Goal: Information Seeking & Learning: Learn about a topic

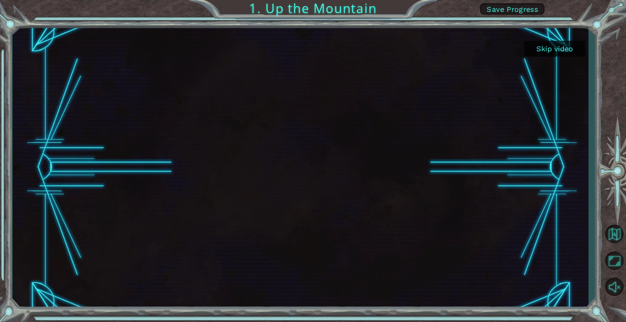
click at [345, 139] on div at bounding box center [300, 168] width 504 height 284
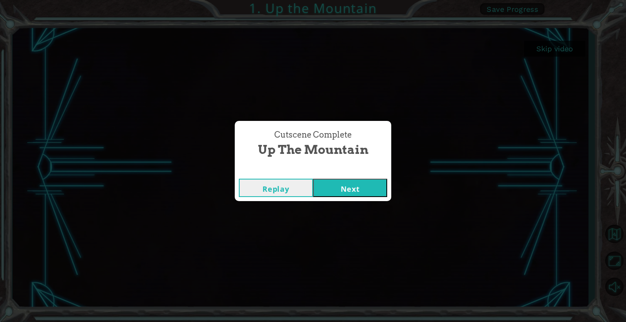
click at [350, 186] on button "Next" at bounding box center [350, 188] width 74 height 18
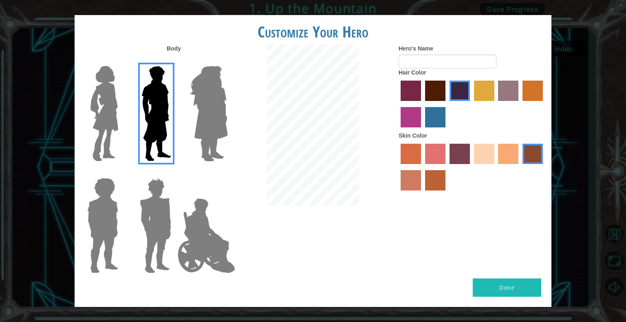
click at [94, 108] on img at bounding box center [104, 114] width 34 height 102
click at [121, 61] on input "Hero Connie" at bounding box center [121, 61] width 0 height 0
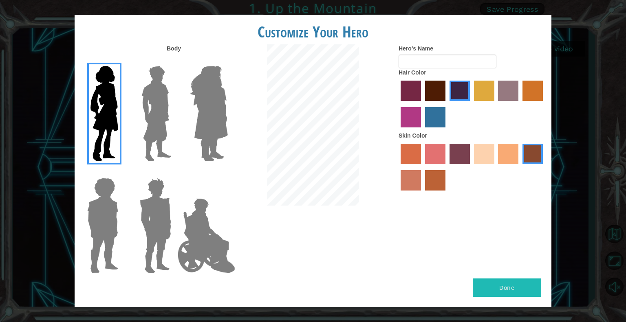
click at [506, 89] on label "bazaar hair color" at bounding box center [508, 91] width 20 height 20
click at [495, 104] on input "bazaar hair color" at bounding box center [495, 104] width 0 height 0
click at [483, 158] on label "sandy beach skin color" at bounding box center [484, 154] width 20 height 20
click at [471, 167] on input "sandy beach skin color" at bounding box center [471, 167] width 0 height 0
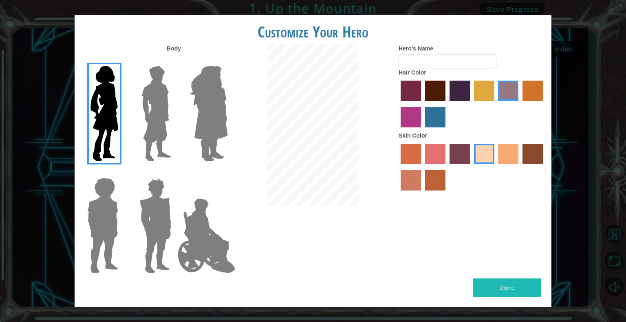
click at [437, 89] on label "maroon hair color" at bounding box center [435, 91] width 20 height 20
click at [422, 104] on input "maroon hair color" at bounding box center [422, 104] width 0 height 0
click at [421, 62] on input "Hero's Name" at bounding box center [447, 62] width 98 height 14
type input "ansr"
click at [506, 284] on button "Done" at bounding box center [507, 288] width 68 height 18
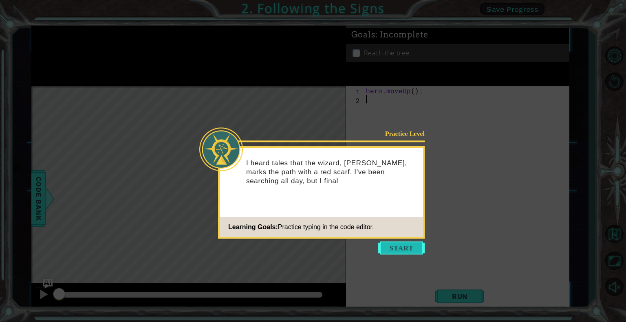
click at [399, 248] on button "Start" at bounding box center [401, 248] width 46 height 13
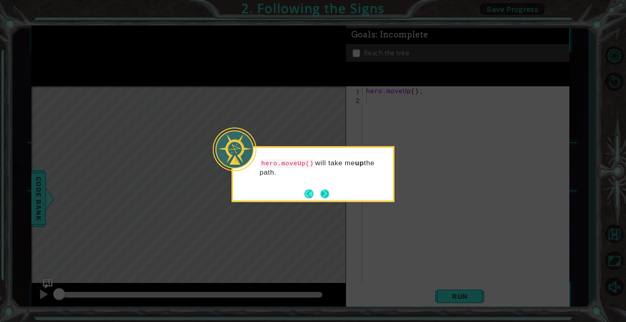
click at [323, 192] on button "Next" at bounding box center [324, 193] width 9 height 9
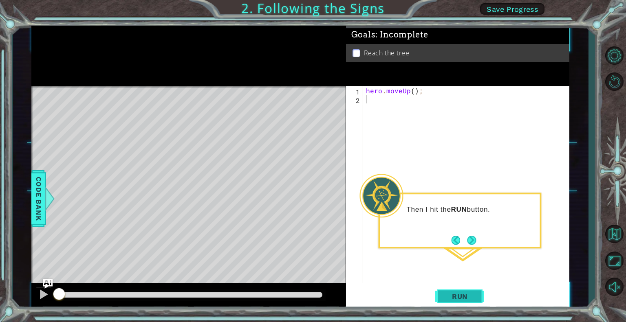
click at [453, 291] on button "Run" at bounding box center [459, 297] width 49 height 22
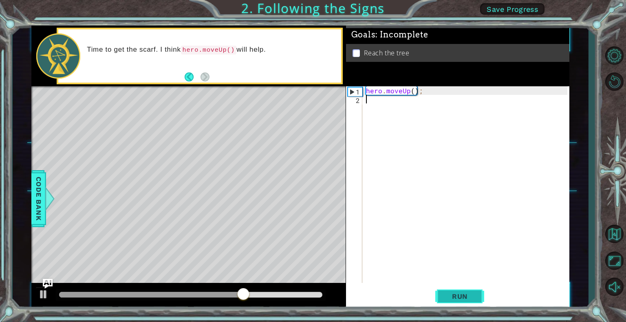
click at [460, 296] on span "Run" at bounding box center [460, 297] width 32 height 8
click at [37, 185] on span "Code Bank" at bounding box center [38, 199] width 13 height 50
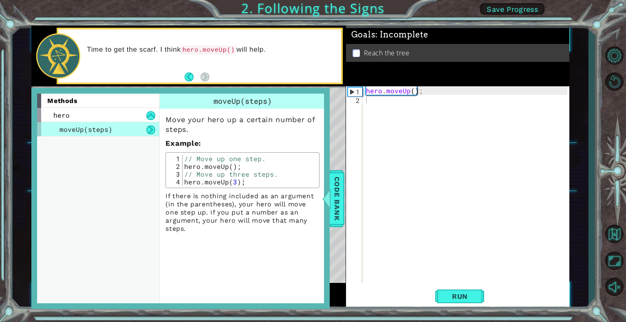
click at [416, 163] on div "hero . moveUp ( ) ;" at bounding box center [467, 193] width 207 height 214
click at [340, 189] on span "Code Bank" at bounding box center [336, 199] width 13 height 50
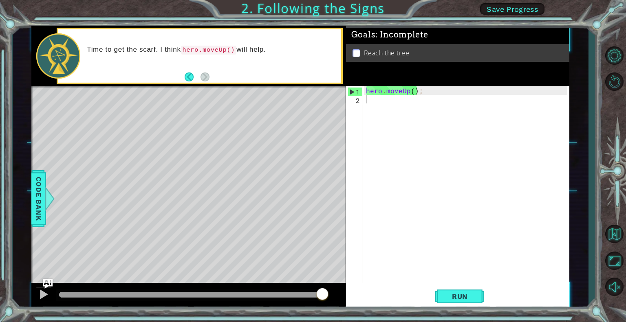
click at [411, 92] on div "hero . moveUp ( ) ;" at bounding box center [467, 193] width 207 height 214
click at [412, 91] on div "hero . moveUp ( ) ;" at bounding box center [467, 193] width 207 height 214
type textarea "hero.moveUp(2);"
click at [460, 296] on span "Run" at bounding box center [460, 297] width 32 height 8
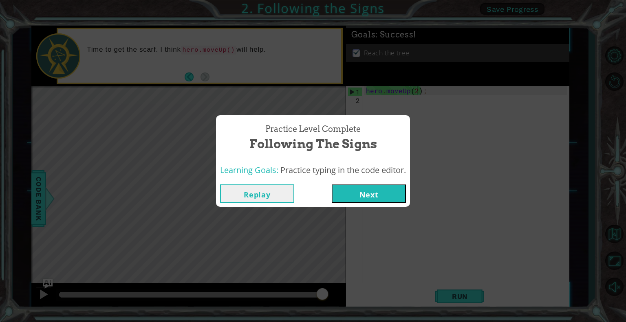
click at [385, 195] on button "Next" at bounding box center [369, 194] width 74 height 18
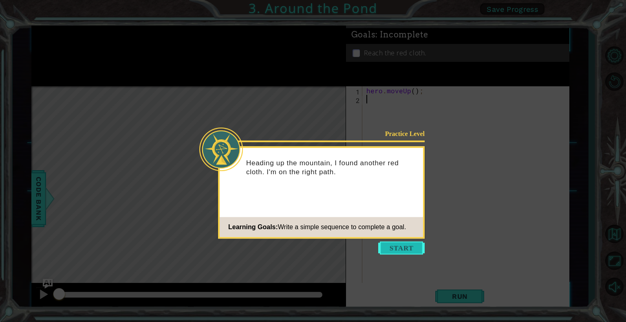
click at [392, 247] on button "Start" at bounding box center [401, 248] width 46 height 13
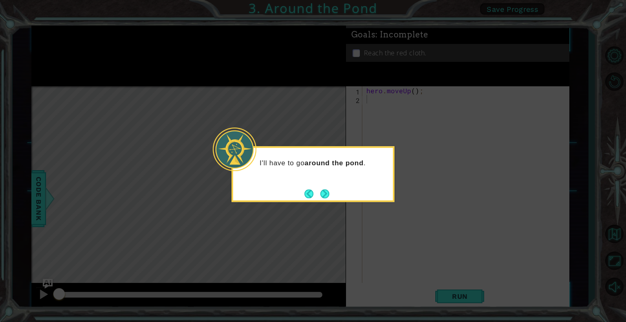
click at [392, 239] on icon at bounding box center [313, 161] width 626 height 322
click at [341, 182] on div "I'll have to go around the pond ." at bounding box center [313, 167] width 160 height 32
click at [321, 194] on button "Next" at bounding box center [324, 193] width 9 height 9
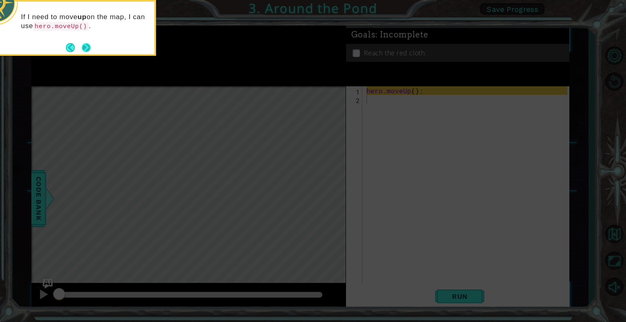
click at [83, 43] on button "Next" at bounding box center [86, 47] width 9 height 9
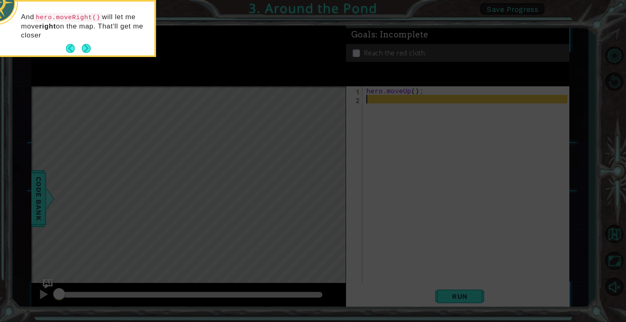
click at [83, 44] on button "Next" at bounding box center [86, 48] width 9 height 9
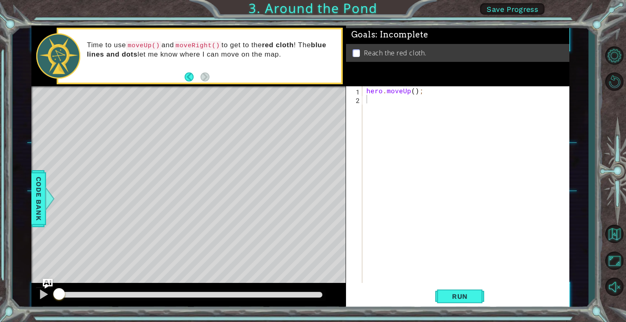
click at [219, 75] on div "Time to use moveUp() and moveRight() to get to the red cloth ! The blue lines a…" at bounding box center [199, 55] width 283 height 53
click at [460, 294] on span "Run" at bounding box center [460, 297] width 32 height 8
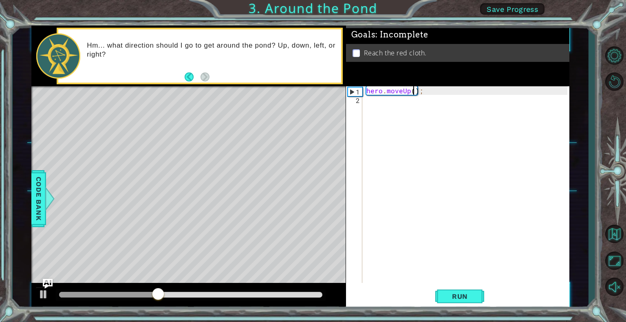
click at [412, 91] on div "hero . moveUp ( ) ;" at bounding box center [468, 193] width 207 height 214
type textarea "hero.moveUp(2);"
click at [36, 196] on span "Code Bank" at bounding box center [38, 199] width 13 height 50
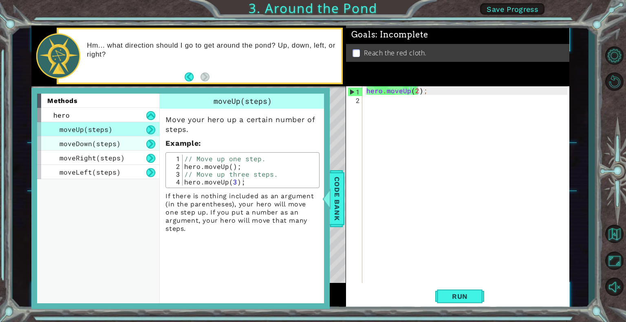
click at [62, 143] on span "moveDown(steps)" at bounding box center [89, 143] width 61 height 9
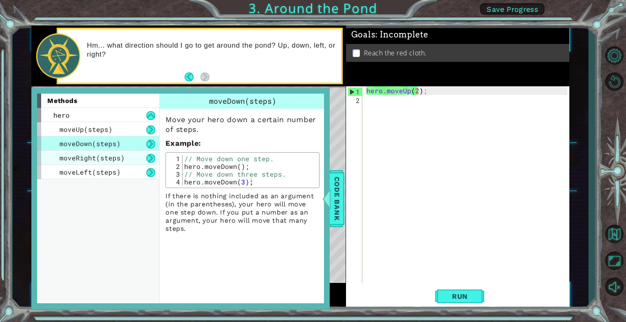
click at [88, 154] on span "moveRight(steps)" at bounding box center [91, 158] width 65 height 9
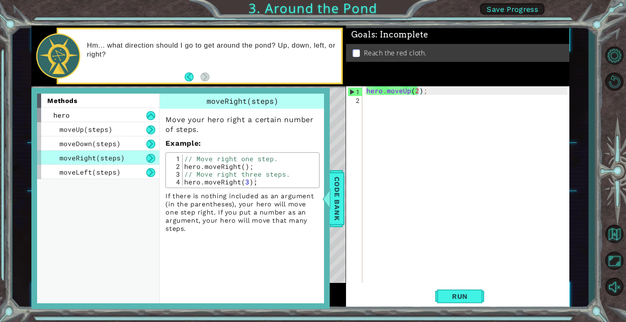
drag, startPoint x: 338, startPoint y: 197, endPoint x: 347, endPoint y: 190, distance: 11.9
click at [338, 197] on span "Code Bank" at bounding box center [336, 199] width 13 height 50
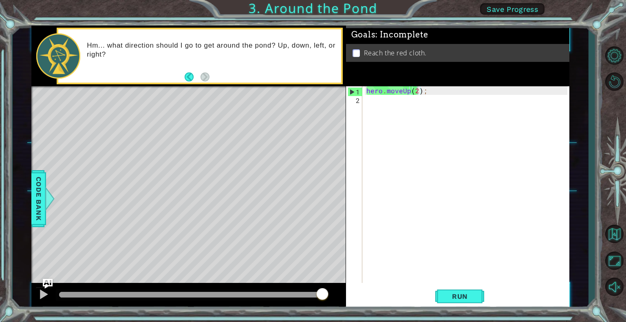
click at [431, 87] on div "hero . moveUp ( 2 ) ;" at bounding box center [468, 193] width 207 height 214
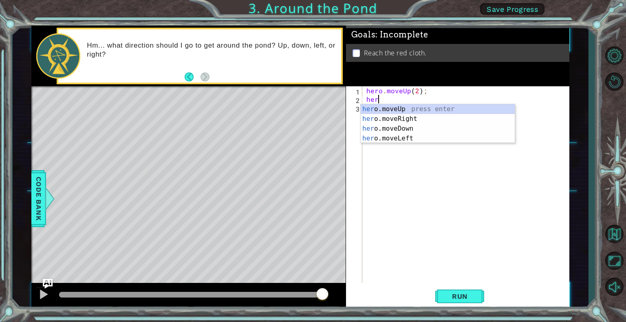
scroll to position [0, 0]
type textarea "hero.move"
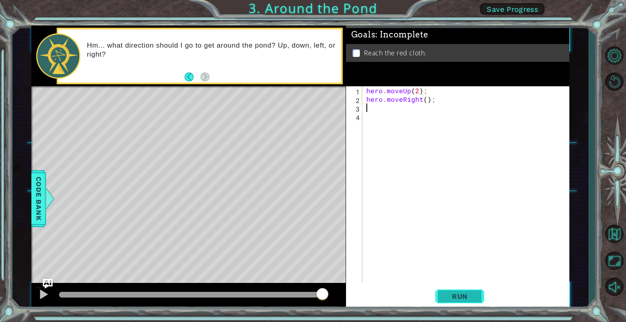
click at [458, 299] on span "Run" at bounding box center [460, 297] width 32 height 8
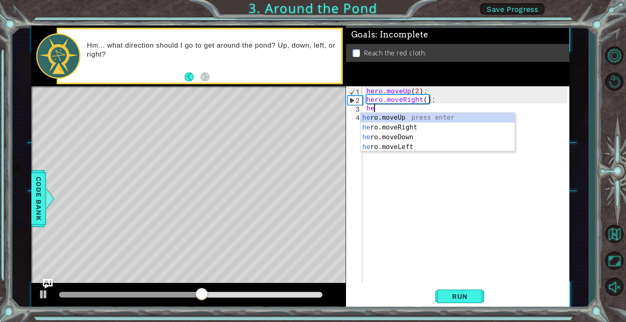
type textarea "hero"
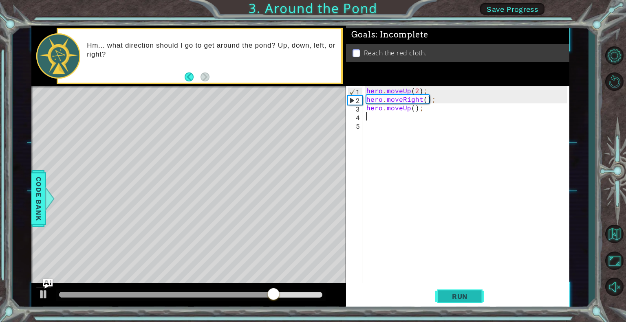
click at [468, 299] on span "Run" at bounding box center [460, 297] width 32 height 8
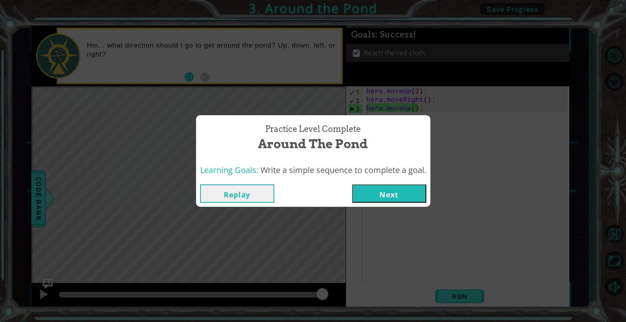
click at [399, 194] on button "Next" at bounding box center [389, 194] width 74 height 18
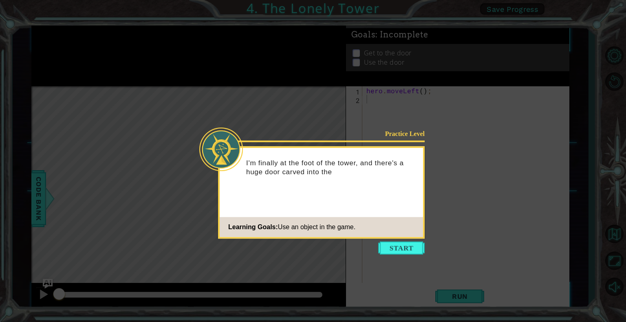
click at [399, 247] on button "Start" at bounding box center [401, 248] width 46 height 13
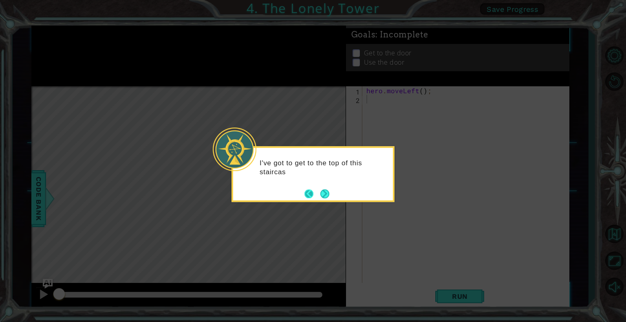
click at [317, 189] on button "Back" at bounding box center [312, 193] width 16 height 9
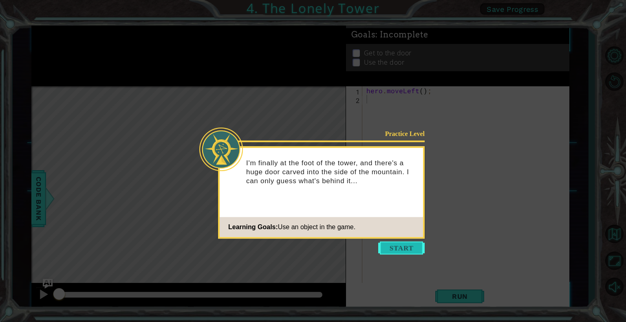
click at [403, 249] on button "Start" at bounding box center [401, 248] width 46 height 13
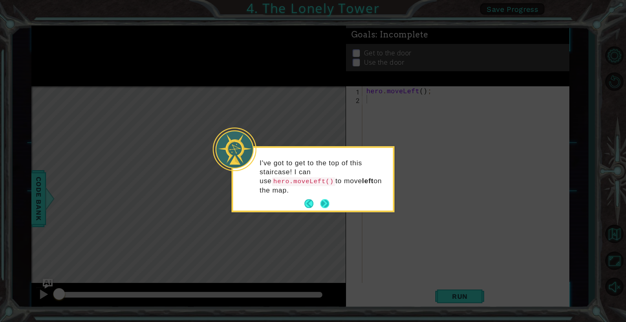
click at [330, 199] on button "Next" at bounding box center [324, 203] width 9 height 9
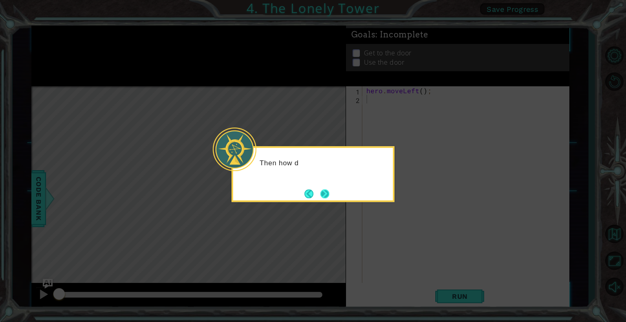
click at [326, 193] on button "Next" at bounding box center [324, 193] width 9 height 9
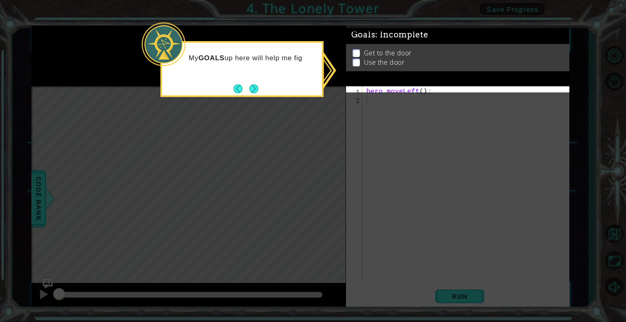
click at [318, 116] on icon at bounding box center [313, 161] width 626 height 322
click at [356, 48] on div "Goals : Incomplete" at bounding box center [457, 40] width 223 height 18
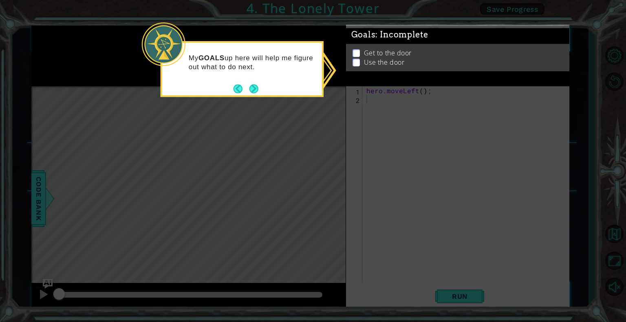
click at [355, 53] on p at bounding box center [355, 53] width 7 height 8
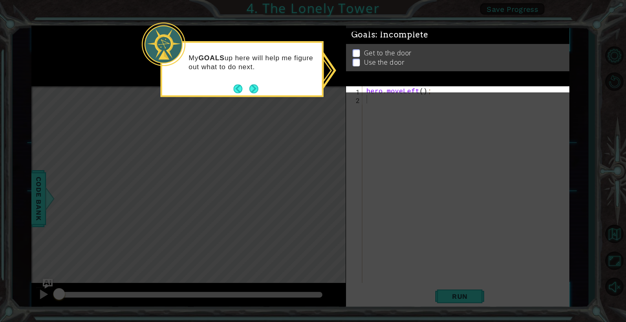
click at [276, 90] on div "My GOALS up here will help me figure out what to do next." at bounding box center [242, 69] width 163 height 56
click at [255, 89] on button "Next" at bounding box center [253, 88] width 9 height 9
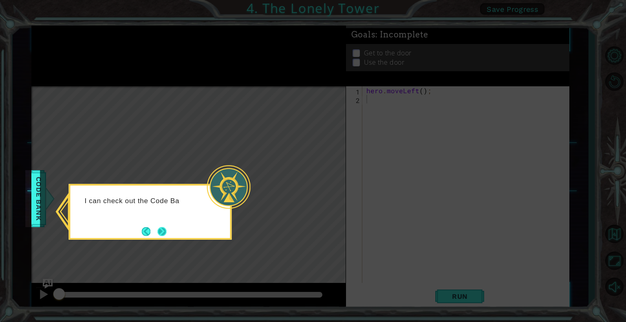
click at [157, 233] on button "Next" at bounding box center [161, 231] width 9 height 9
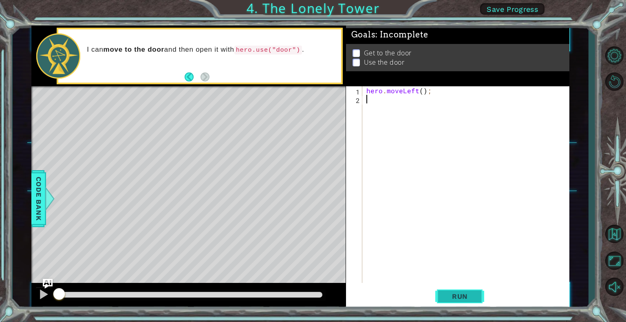
click at [477, 299] on button "Run" at bounding box center [459, 297] width 49 height 22
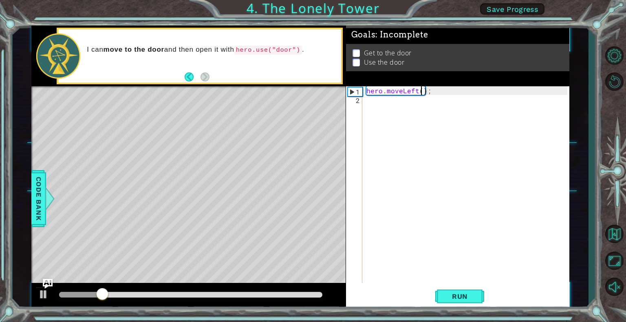
click at [422, 91] on div "hero . moveLeft ( ) ;" at bounding box center [468, 193] width 207 height 214
click at [437, 90] on div "hero . moveLeft ( 2 ) ;" at bounding box center [468, 193] width 207 height 214
type textarea "hero.moveLeft(2);"
click at [458, 296] on span "Run" at bounding box center [460, 297] width 32 height 8
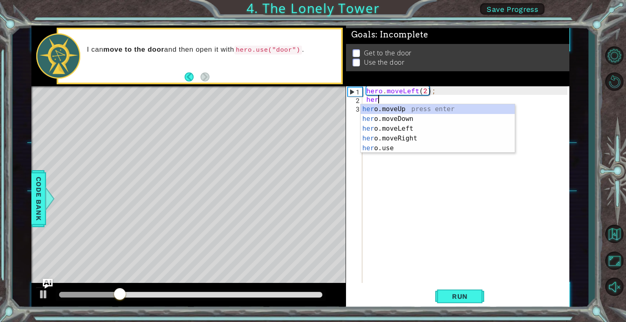
scroll to position [0, 0]
type textarea "hero"
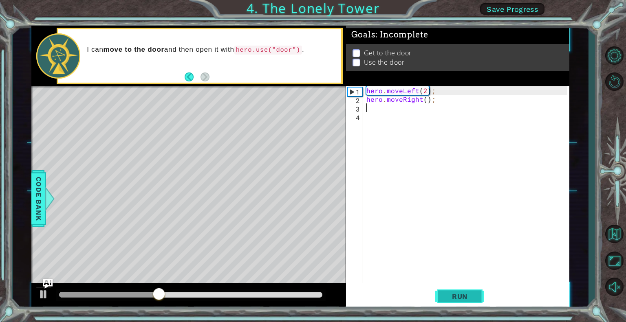
click at [475, 295] on span "Run" at bounding box center [460, 297] width 32 height 8
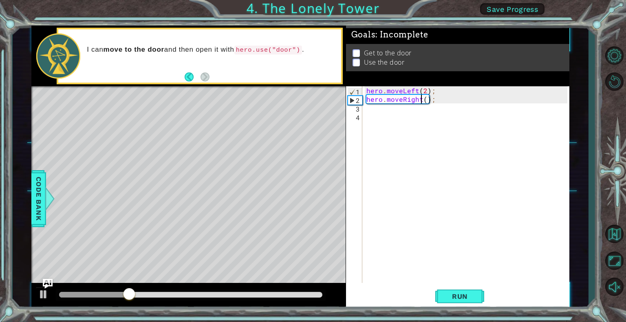
click at [420, 101] on div "hero . moveLeft ( 2 ) ; hero . moveRight ( ) ;" at bounding box center [468, 193] width 207 height 214
click at [442, 98] on div "hero . moveLeft ( 2 ) ; hero . moveUp ( )" at bounding box center [468, 193] width 207 height 214
click at [476, 298] on button "Run" at bounding box center [459, 297] width 49 height 22
click at [412, 98] on div "hero . moveLeft ( 2 ) ; hero . moveUp ( ) ;" at bounding box center [468, 193] width 207 height 214
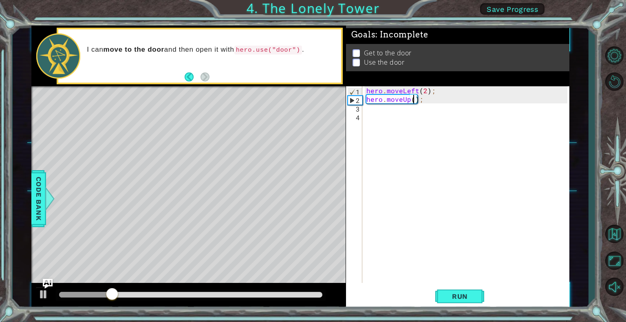
type textarea "hero.moveUp(2);"
click at [440, 101] on div "hero . moveLeft ( 2 ) ; hero . moveUp ( 2 ) ;" at bounding box center [468, 193] width 207 height 214
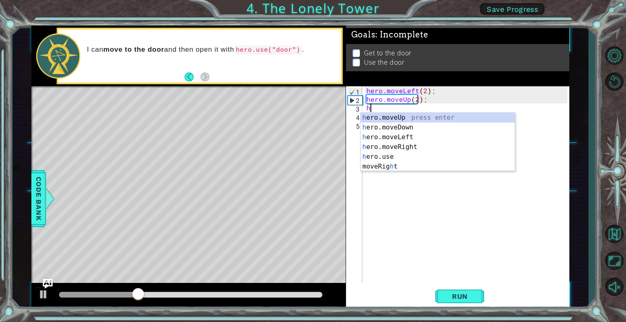
type textarea "her"
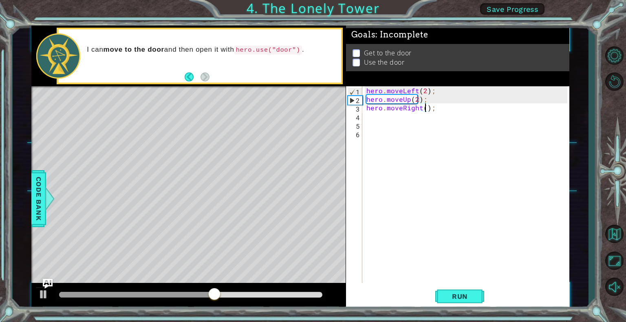
scroll to position [0, 3]
type textarea "hero.moveRight(3);"
click at [458, 295] on span "Run" at bounding box center [460, 297] width 32 height 8
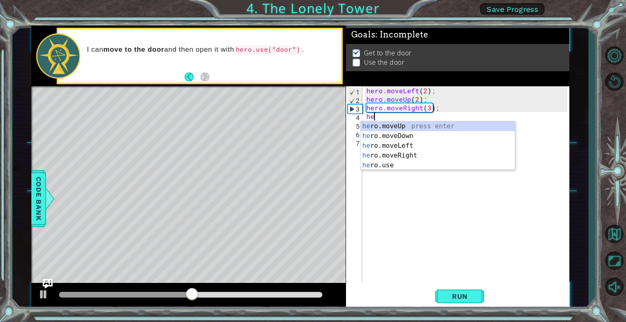
scroll to position [0, 0]
type textarea "hero"
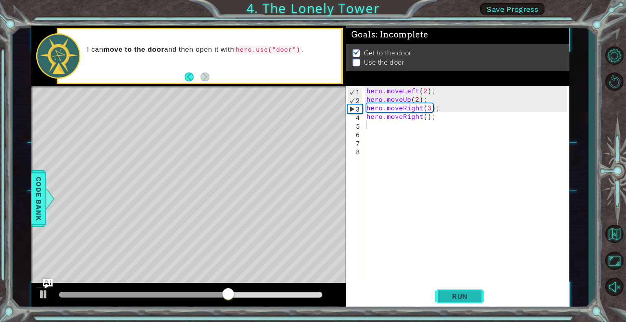
click at [471, 289] on button "Run" at bounding box center [459, 297] width 49 height 22
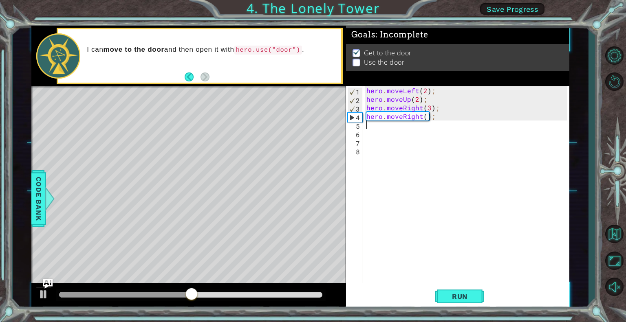
click at [424, 115] on div "hero . moveLeft ( 2 ) ; hero . moveUp ( 2 ) ; hero . moveRight ( 3 ) ; hero . m…" at bounding box center [468, 193] width 207 height 214
click at [453, 293] on span "Run" at bounding box center [460, 297] width 32 height 8
click at [417, 116] on div "hero . moveLeft ( 2 ) ; hero . moveUp ( 2 ) ; hero . moveRight ( 3 ) ; hero . m…" at bounding box center [468, 193] width 207 height 214
click at [420, 117] on div "hero . moveLeft ( 2 ) ; hero . moveUp ( 2 ) ; hero . moveRight ( 3 ) ; hero . m…" at bounding box center [468, 193] width 207 height 214
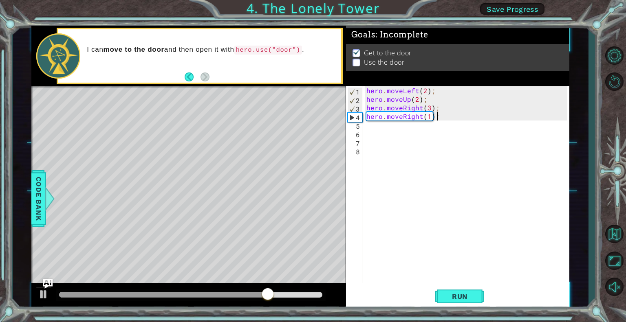
click at [447, 119] on div "hero . moveLeft ( 2 ) ; hero . moveUp ( 2 ) ; hero . moveRight ( 3 ) ; hero . m…" at bounding box center [468, 193] width 207 height 214
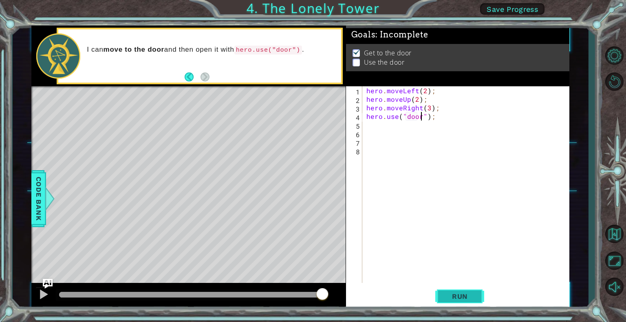
type textarea "hero.use("door");"
click at [465, 286] on button "Run" at bounding box center [459, 297] width 49 height 22
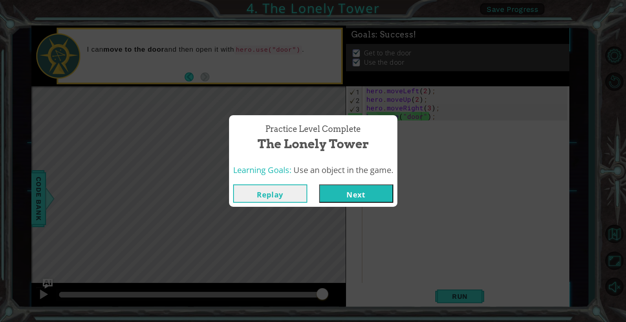
click at [356, 184] on div "Replay Next" at bounding box center [313, 193] width 168 height 26
click at [356, 188] on button "Next" at bounding box center [356, 194] width 74 height 18
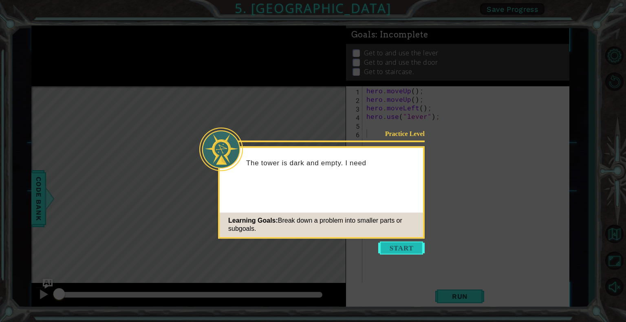
click at [411, 246] on button "Start" at bounding box center [401, 248] width 46 height 13
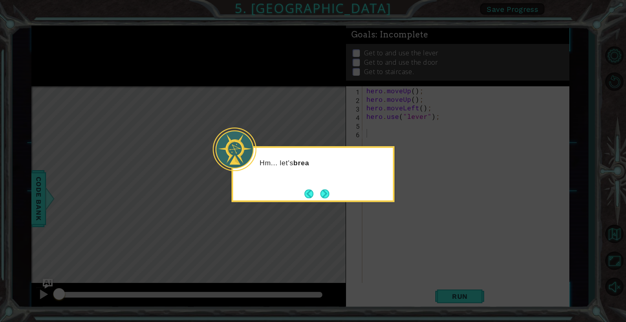
click at [323, 191] on button "Next" at bounding box center [324, 193] width 9 height 9
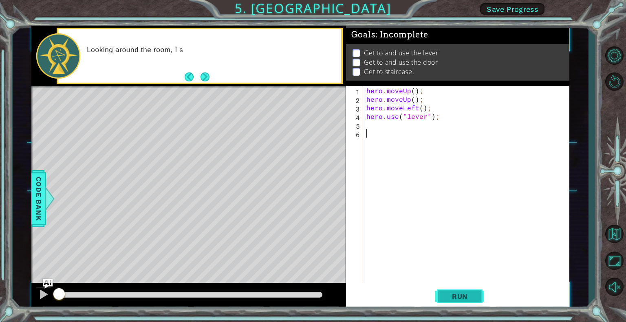
click at [452, 289] on button "Run" at bounding box center [459, 297] width 49 height 22
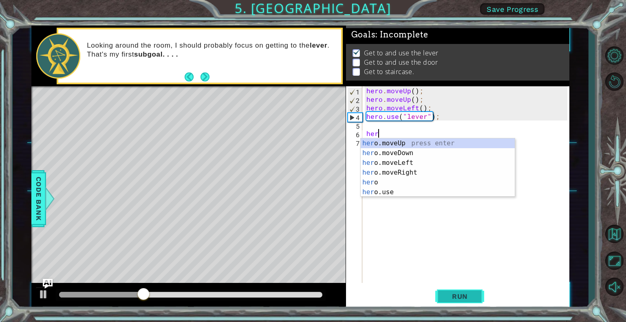
type textarea "hero"
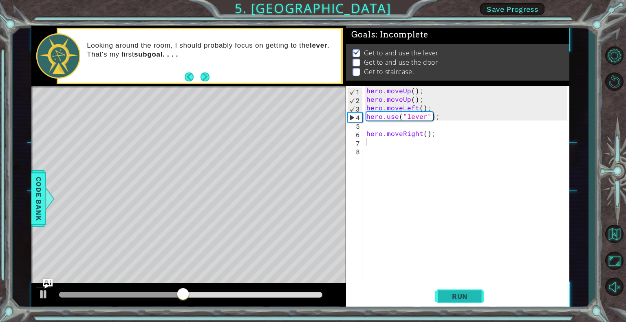
click at [465, 294] on span "Run" at bounding box center [460, 297] width 32 height 8
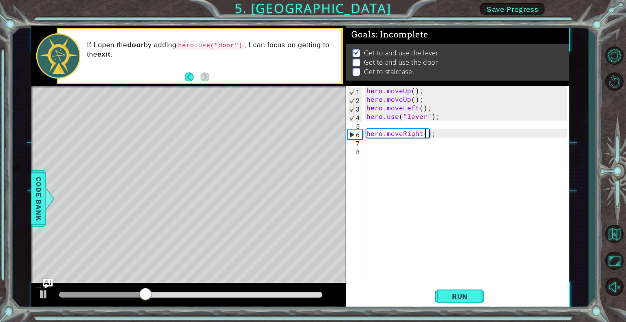
click at [425, 131] on div "hero . moveUp ( ) ; hero . moveUp ( ) ; hero . moveLeft ( ) ; hero . use ( "lev…" at bounding box center [468, 193] width 207 height 214
type textarea "hero.moveRight(3);"
click at [469, 293] on span "Run" at bounding box center [460, 297] width 32 height 8
click at [455, 130] on div "hero . moveUp ( ) ; hero . moveUp ( ) ; hero . moveLeft ( ) ; hero . use ( "lev…" at bounding box center [468, 193] width 207 height 214
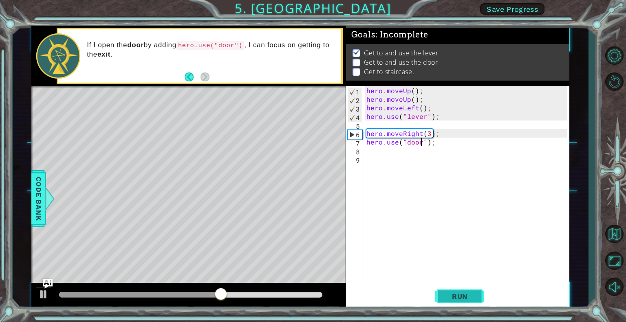
type textarea "hero.use("door");"
click at [463, 295] on span "Run" at bounding box center [460, 297] width 32 height 8
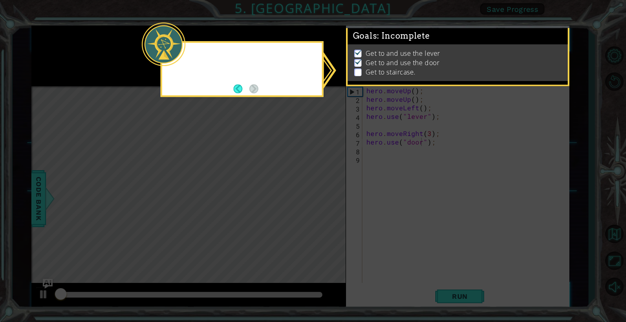
scroll to position [2, 0]
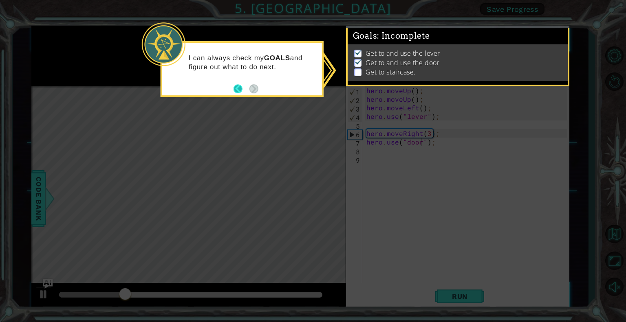
click at [242, 90] on button "Back" at bounding box center [241, 88] width 16 height 9
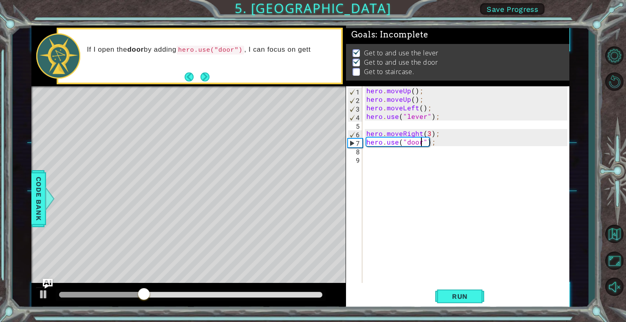
click at [441, 148] on div "hero . moveUp ( ) ; hero . moveUp ( ) ; hero . moveLeft ( ) ; hero . use ( "lev…" at bounding box center [468, 193] width 207 height 214
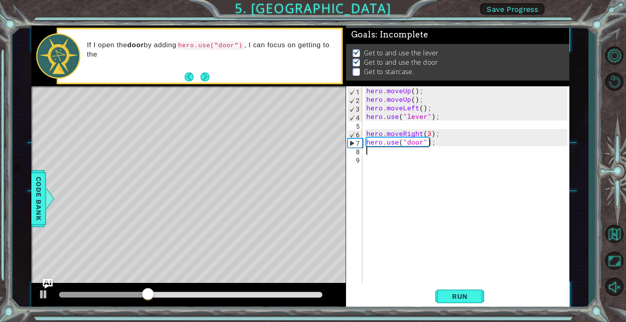
click at [442, 144] on div "hero . moveUp ( ) ; hero . moveUp ( ) ; hero . moveLeft ( ) ; hero . use ( "lev…" at bounding box center [468, 193] width 207 height 214
type textarea "hero.use("door");"
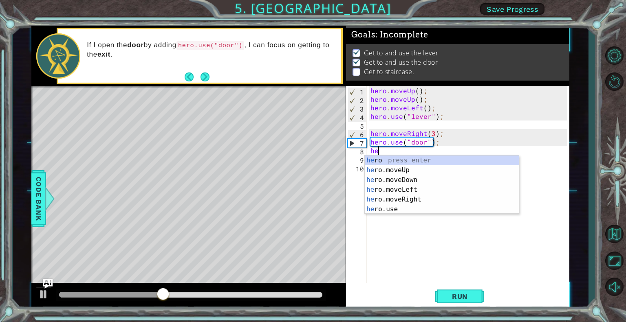
type textarea "hero"
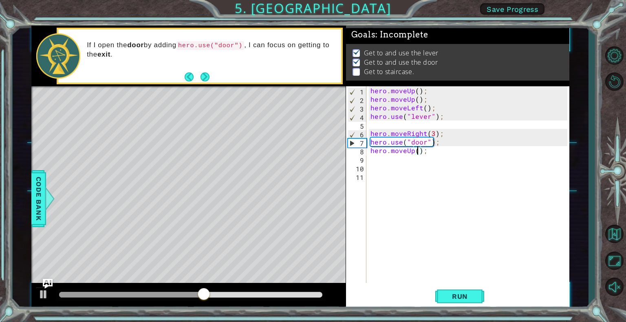
scroll to position [0, 3]
type textarea "hero.moveUp(2);"
click at [450, 297] on span "Run" at bounding box center [460, 297] width 32 height 8
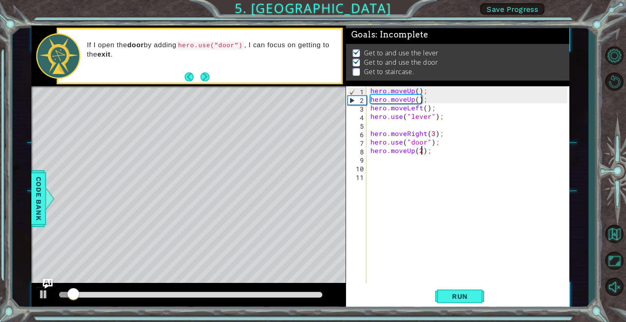
scroll to position [2, 0]
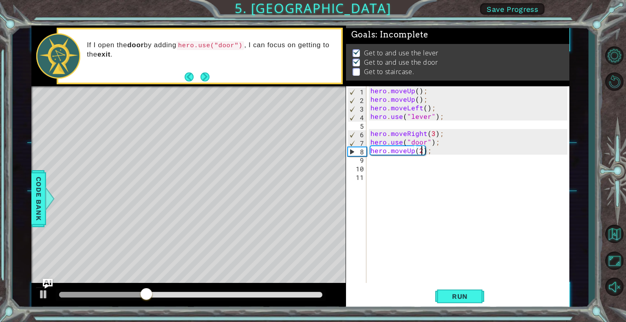
click at [436, 151] on div "hero . moveUp ( ) ; hero . moveUp ( ) ; hero . moveLeft ( ) ; hero . use ( "lev…" at bounding box center [470, 193] width 202 height 214
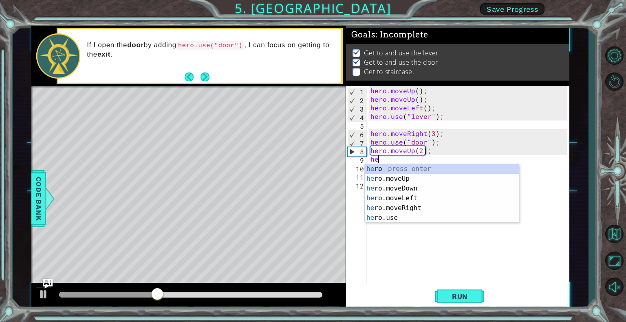
type textarea "hero"
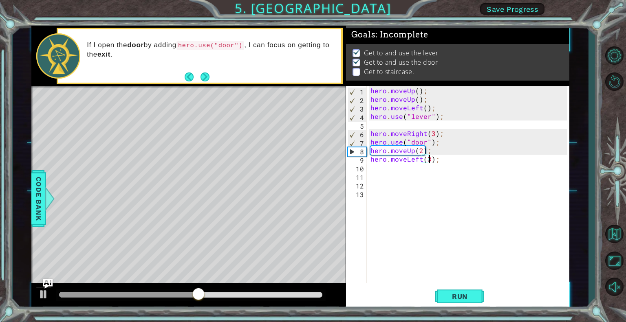
scroll to position [0, 3]
type textarea "hero.moveLeft(3);"
click at [464, 297] on span "Run" at bounding box center [460, 297] width 32 height 8
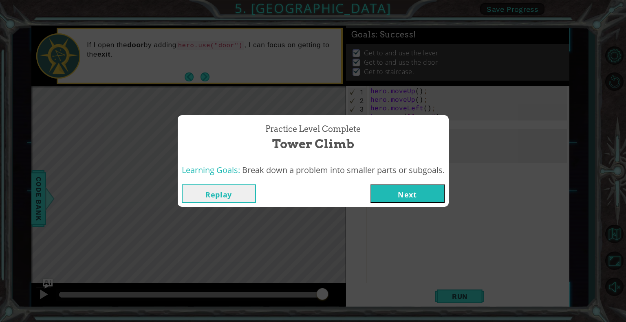
click at [422, 194] on button "Next" at bounding box center [407, 194] width 74 height 18
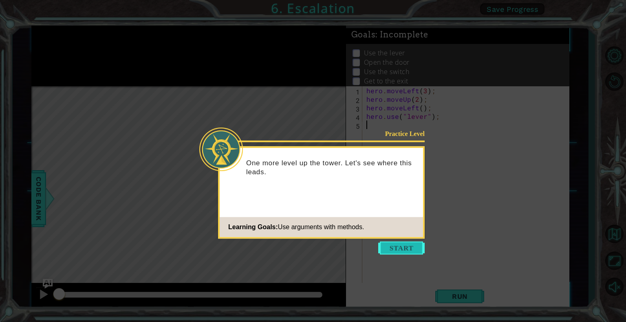
click at [406, 246] on button "Start" at bounding box center [401, 248] width 46 height 13
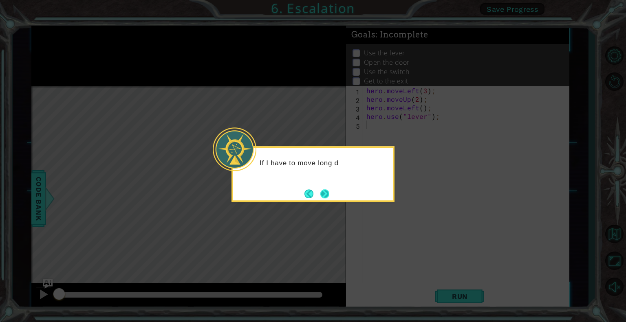
click at [320, 189] on button "Next" at bounding box center [324, 193] width 9 height 9
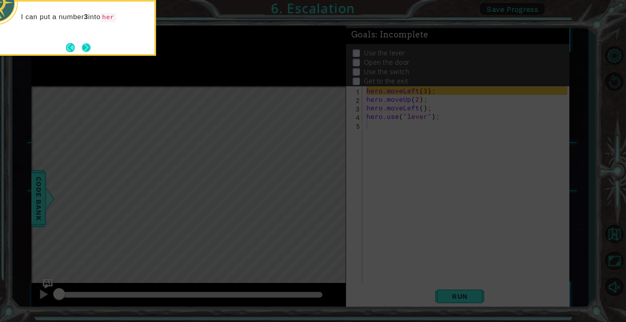
click at [84, 48] on button "Next" at bounding box center [86, 47] width 9 height 9
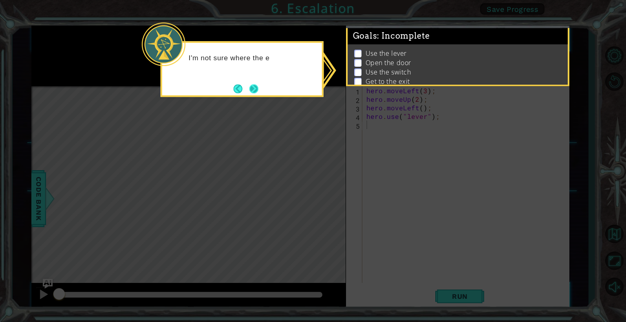
click at [251, 88] on button "Next" at bounding box center [253, 88] width 9 height 9
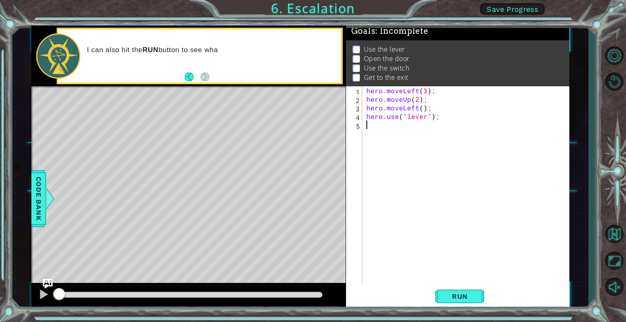
scroll to position [14, 0]
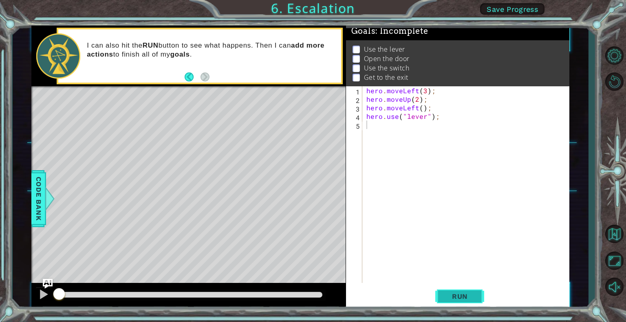
click at [463, 292] on button "Run" at bounding box center [459, 297] width 49 height 22
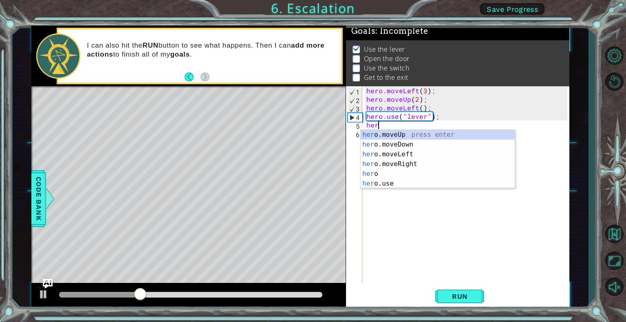
scroll to position [0, 0]
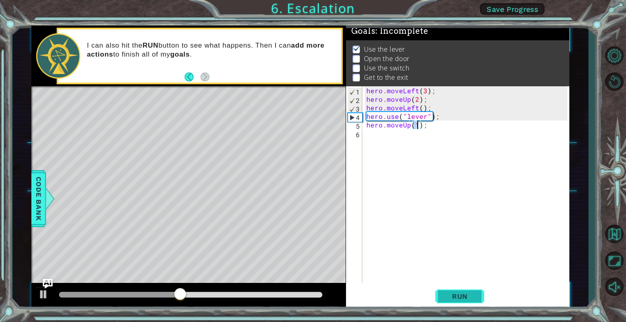
click at [459, 296] on span "Run" at bounding box center [460, 297] width 32 height 8
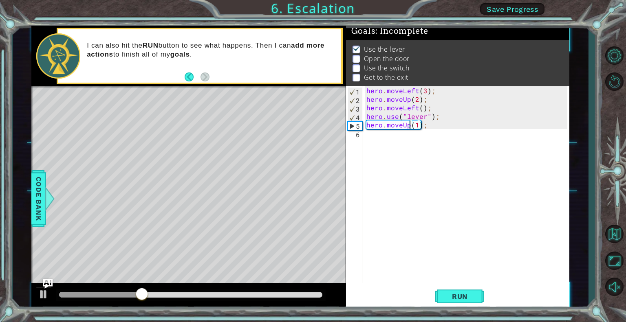
click at [407, 124] on div "hero . moveLeft ( 3 ) ; hero . moveUp ( 2 ) ; hero . moveLeft ( ) ; hero . use …" at bounding box center [468, 193] width 207 height 214
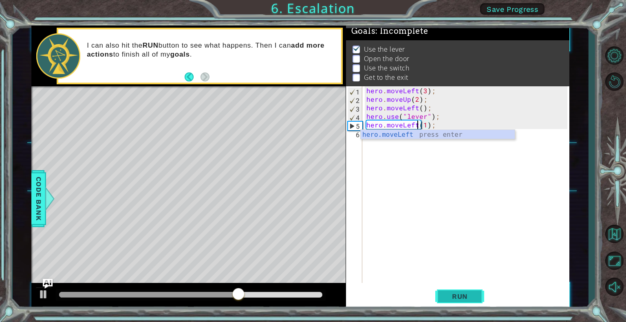
type textarea "hero.moveLeft(1);"
click at [455, 295] on span "Run" at bounding box center [460, 297] width 32 height 8
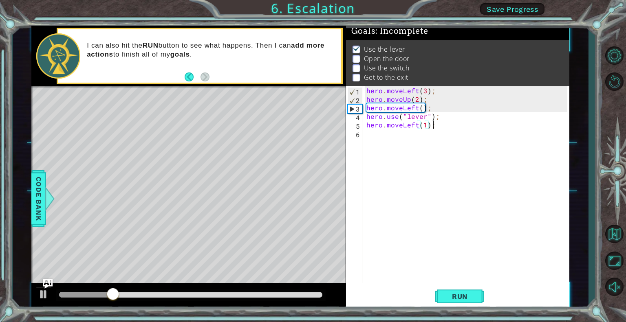
click at [432, 124] on div "hero . moveLeft ( 3 ) ; hero . moveUp ( 2 ) ; hero . moveLeft ( ) ; hero . use …" at bounding box center [468, 193] width 207 height 214
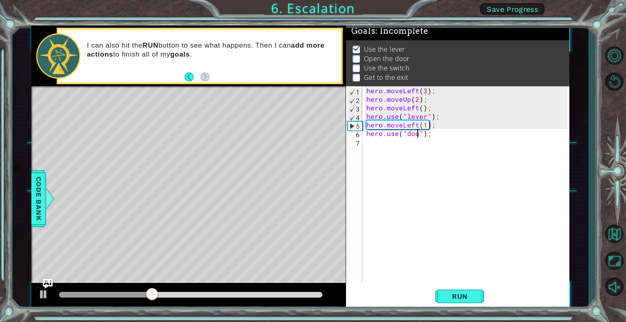
scroll to position [0, 3]
click at [453, 296] on span "Run" at bounding box center [460, 297] width 32 height 8
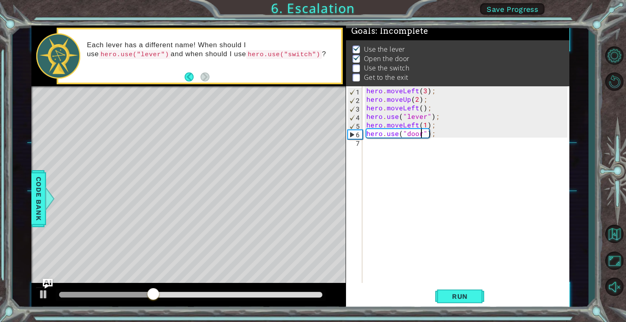
click at [448, 132] on div "hero . moveLeft ( 3 ) ; hero . moveUp ( 2 ) ; hero . moveLeft ( ) ; hero . use …" at bounding box center [468, 193] width 207 height 214
type textarea "hero.use("door");"
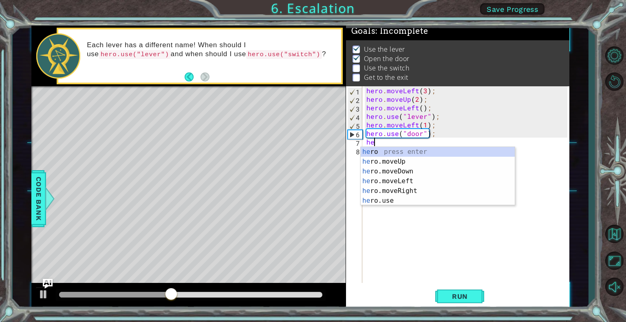
scroll to position [0, 0]
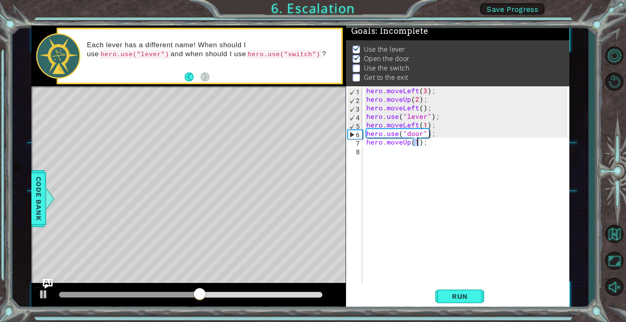
type textarea "hero.moveUp(2);"
type textarea "hero.moveRight(2);"
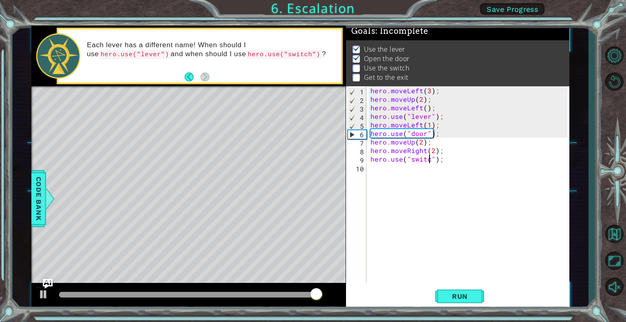
scroll to position [0, 3]
type textarea "hero.use("switch");"
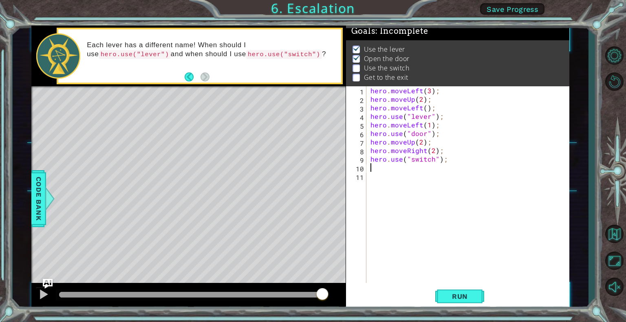
scroll to position [0, 0]
click at [453, 298] on span "Run" at bounding box center [460, 297] width 32 height 8
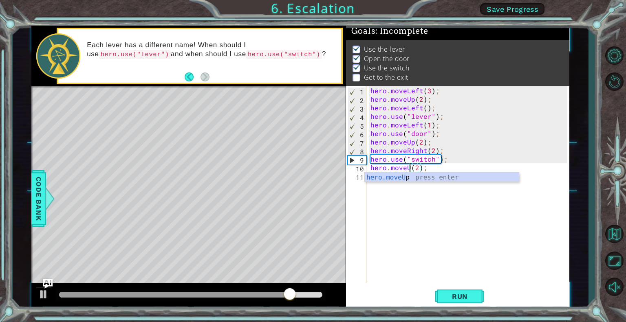
scroll to position [0, 2]
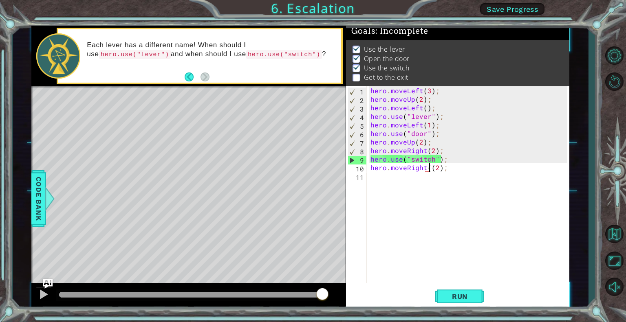
type textarea "hero.moveRight(2);"
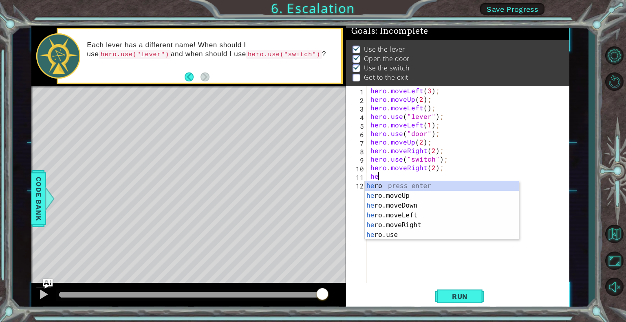
scroll to position [0, 0]
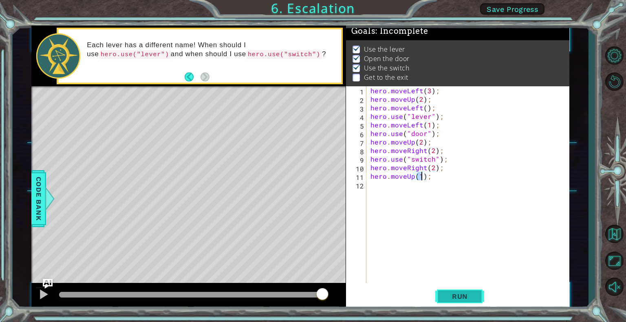
click at [457, 296] on span "Run" at bounding box center [460, 297] width 32 height 8
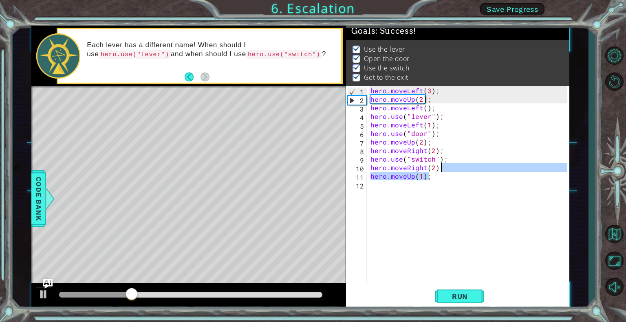
drag, startPoint x: 454, startPoint y: 177, endPoint x: 455, endPoint y: 167, distance: 9.8
click at [455, 167] on div "hero . moveLeft ( 3 ) ; hero . moveUp ( 2 ) ; hero . moveLeft ( ) ; hero . use …" at bounding box center [470, 193] width 202 height 214
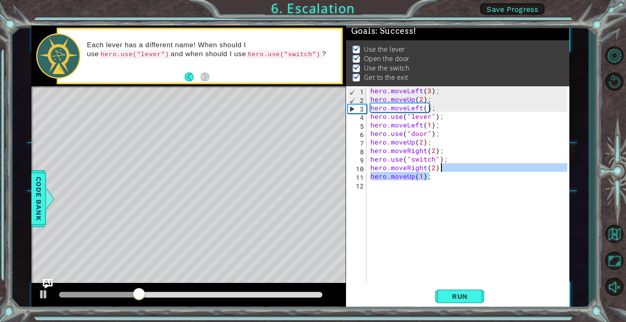
type textarea "hero.moveRight(2);"
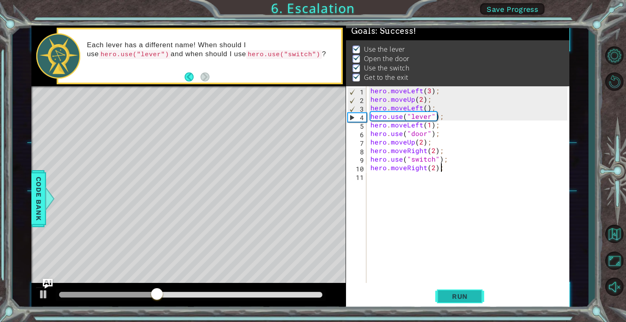
click at [456, 298] on span "Run" at bounding box center [460, 297] width 32 height 8
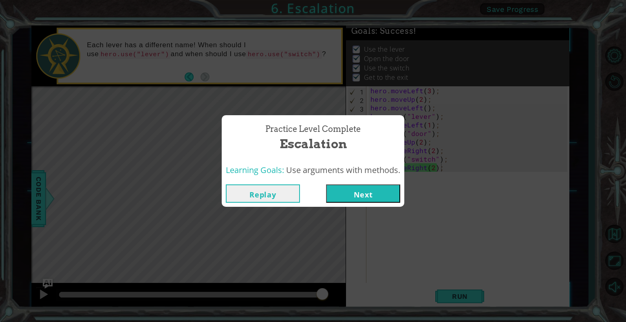
click at [381, 189] on button "Next" at bounding box center [363, 194] width 74 height 18
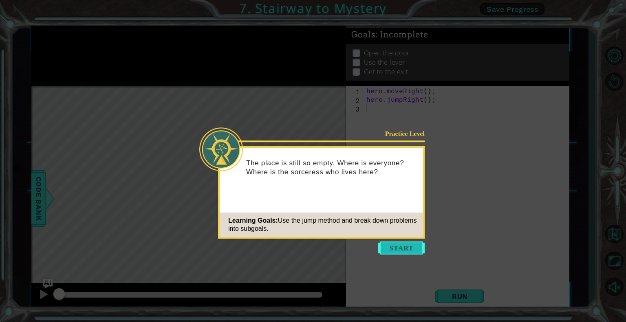
click at [390, 246] on button "Start" at bounding box center [401, 248] width 46 height 13
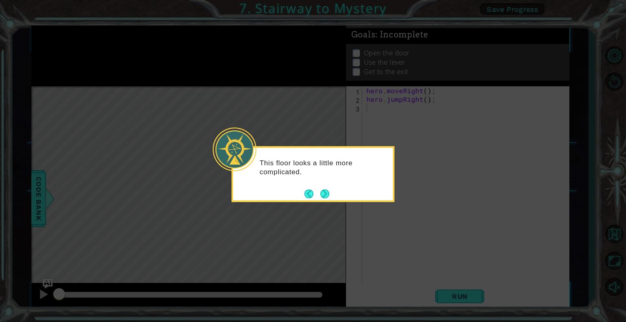
click at [331, 189] on div "This floor looks a little more complicated." at bounding box center [313, 170] width 160 height 44
click at [328, 191] on button "Next" at bounding box center [324, 193] width 9 height 9
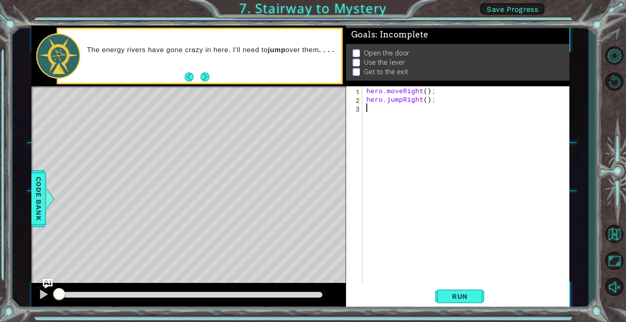
click at [508, 6] on span "Save Progress" at bounding box center [511, 9] width 51 height 9
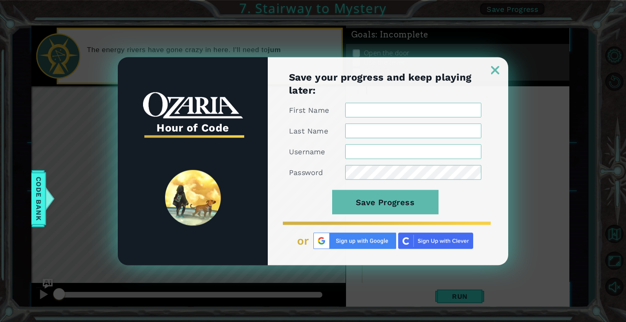
click at [370, 114] on input "First Name" at bounding box center [413, 110] width 136 height 15
type input "[PERSON_NAME]"
click at [384, 132] on input "Last Name" at bounding box center [413, 130] width 136 height 15
type input "sari"
click at [397, 155] on input "Username" at bounding box center [413, 151] width 136 height 15
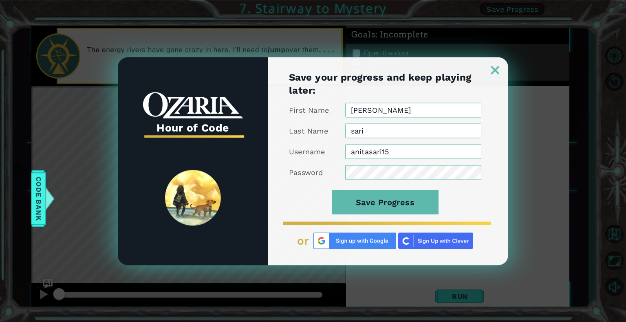
type input "anitasari15"
click at [398, 196] on button "Save Progress" at bounding box center [385, 202] width 106 height 24
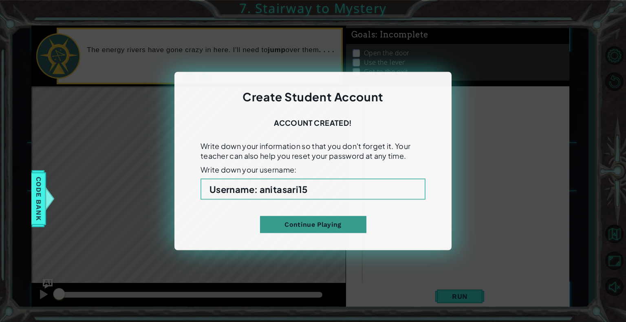
click at [293, 220] on button "Continue Playing" at bounding box center [313, 224] width 106 height 17
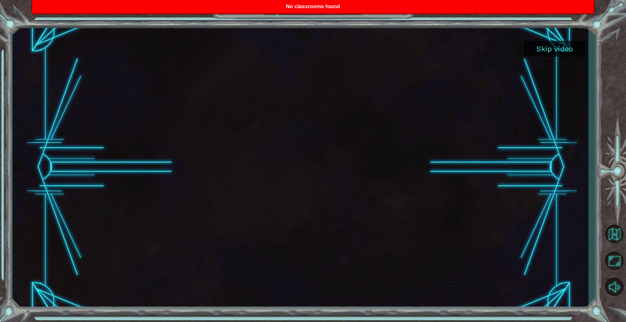
click at [562, 44] on button "Skip video" at bounding box center [554, 49] width 61 height 16
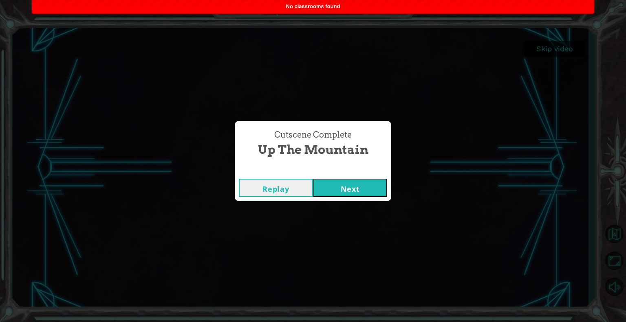
click at [326, 187] on button "Next" at bounding box center [350, 188] width 74 height 18
